Goal: Transaction & Acquisition: Purchase product/service

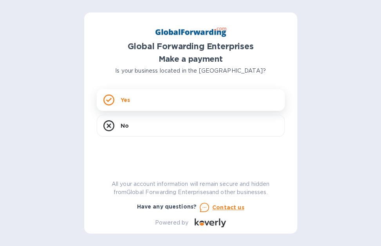
click at [122, 102] on p "Yes" at bounding box center [124, 100] width 9 height 8
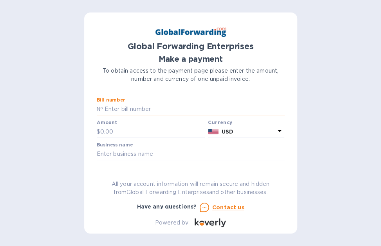
click at [126, 111] on input "text" at bounding box center [193, 110] width 181 height 12
type input "79723586"
click at [119, 128] on input "text" at bounding box center [152, 132] width 105 height 12
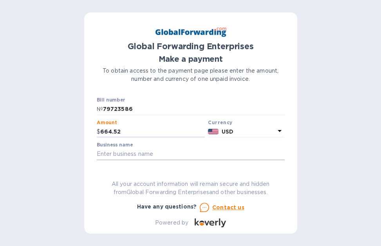
type input "664.52"
click at [102, 152] on input "text" at bounding box center [191, 155] width 188 height 12
type input "MASCOT METROPOLITAN INC."
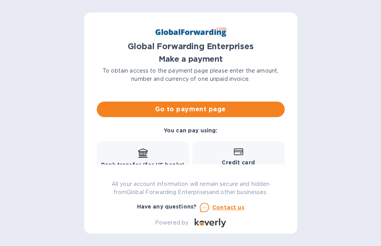
scroll to position [72, 0]
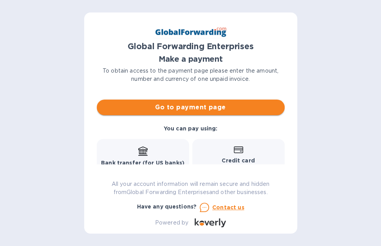
click at [197, 109] on span "Go to payment page" at bounding box center [190, 107] width 175 height 9
